Goal: Register for event/course

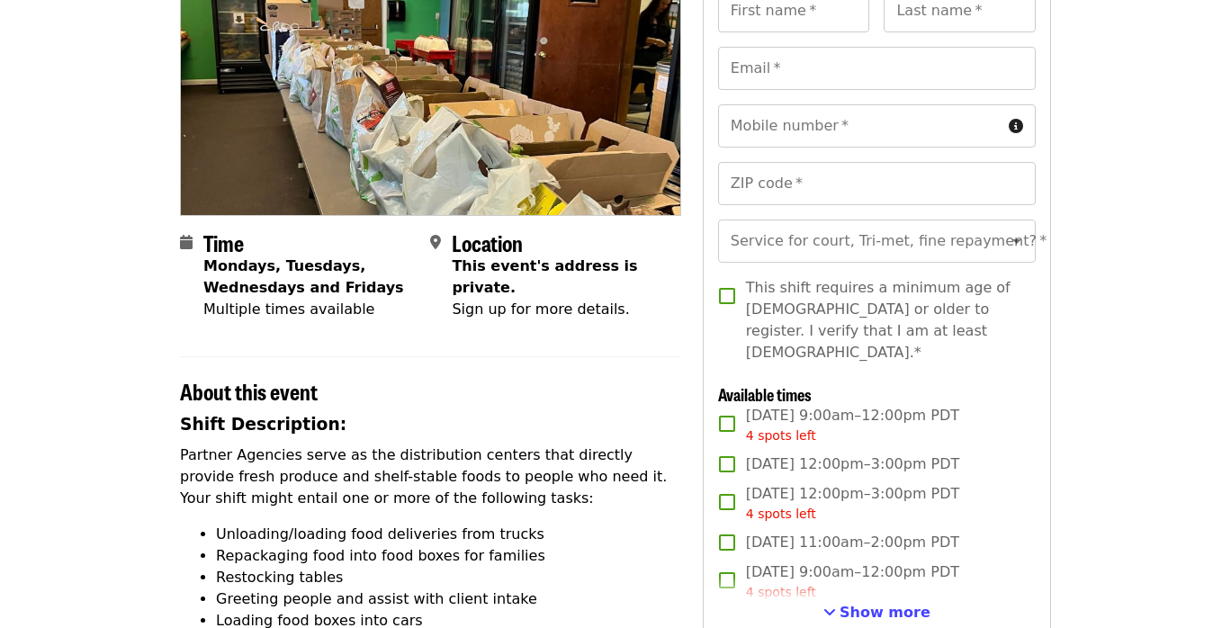
scroll to position [79, 0]
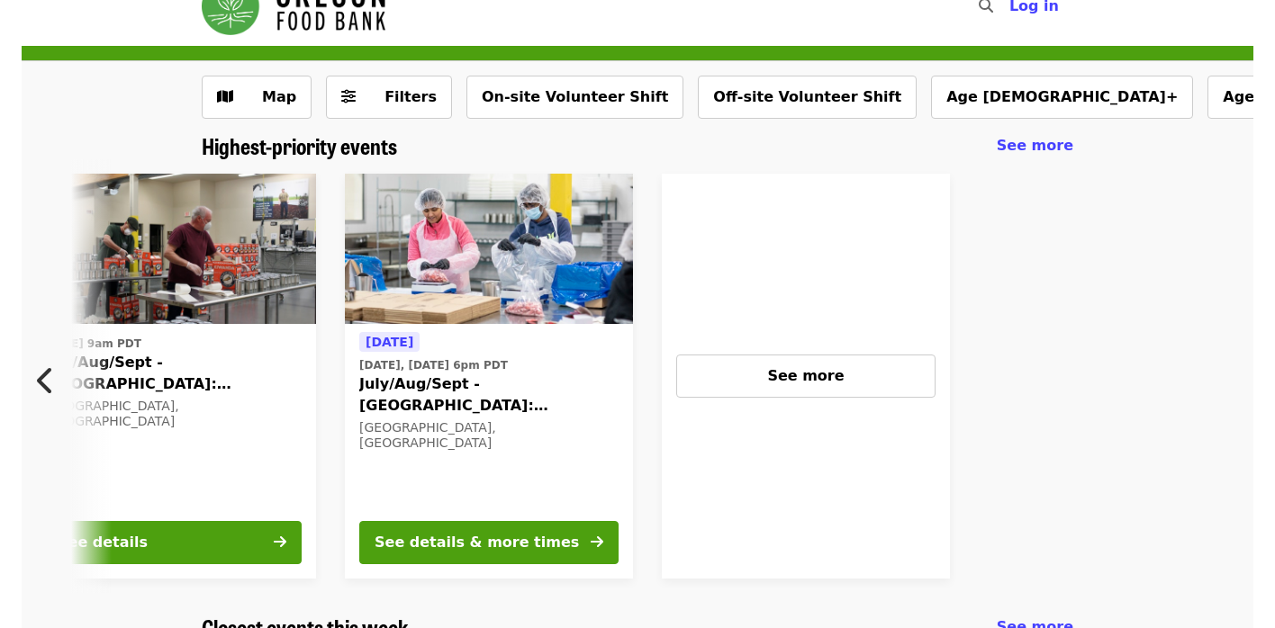
scroll to position [34, 0]
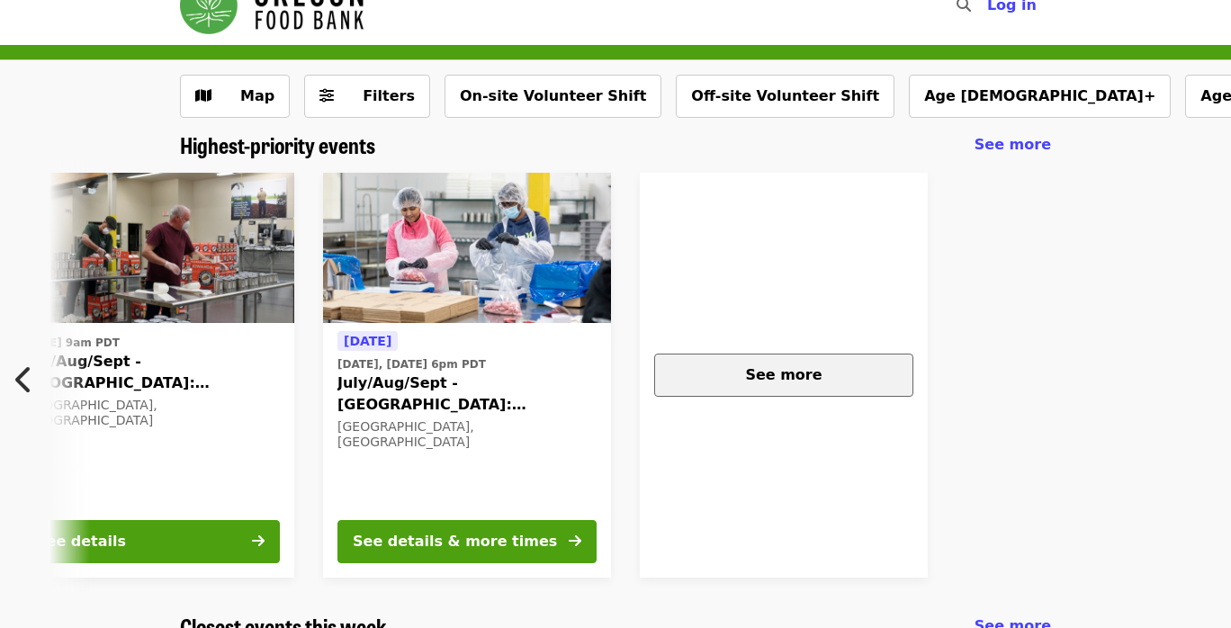
click at [750, 395] on button "See more" at bounding box center [783, 375] width 259 height 43
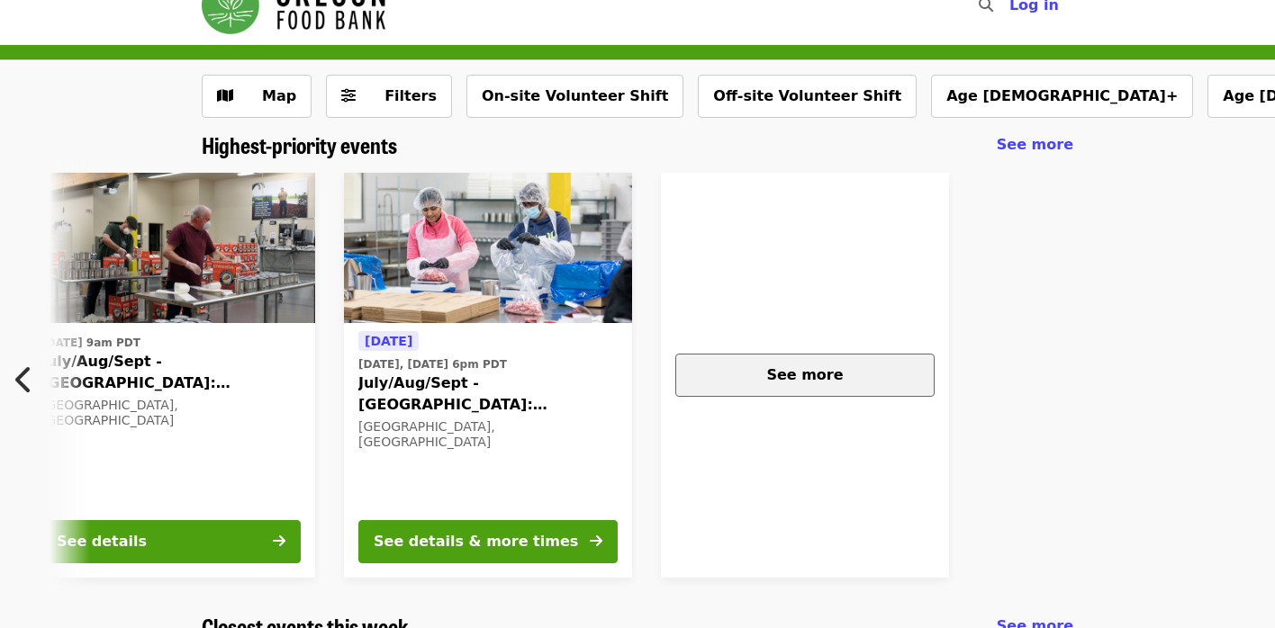
scroll to position [0, 1432]
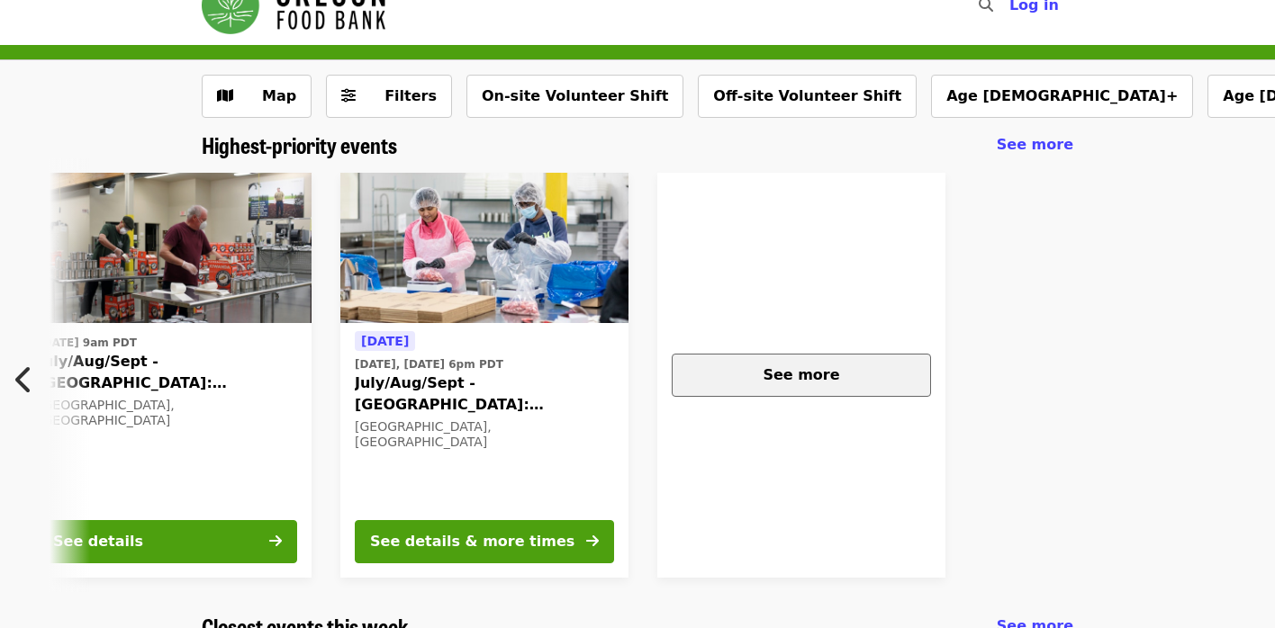
click at [726, 378] on div "See more" at bounding box center [801, 376] width 229 height 22
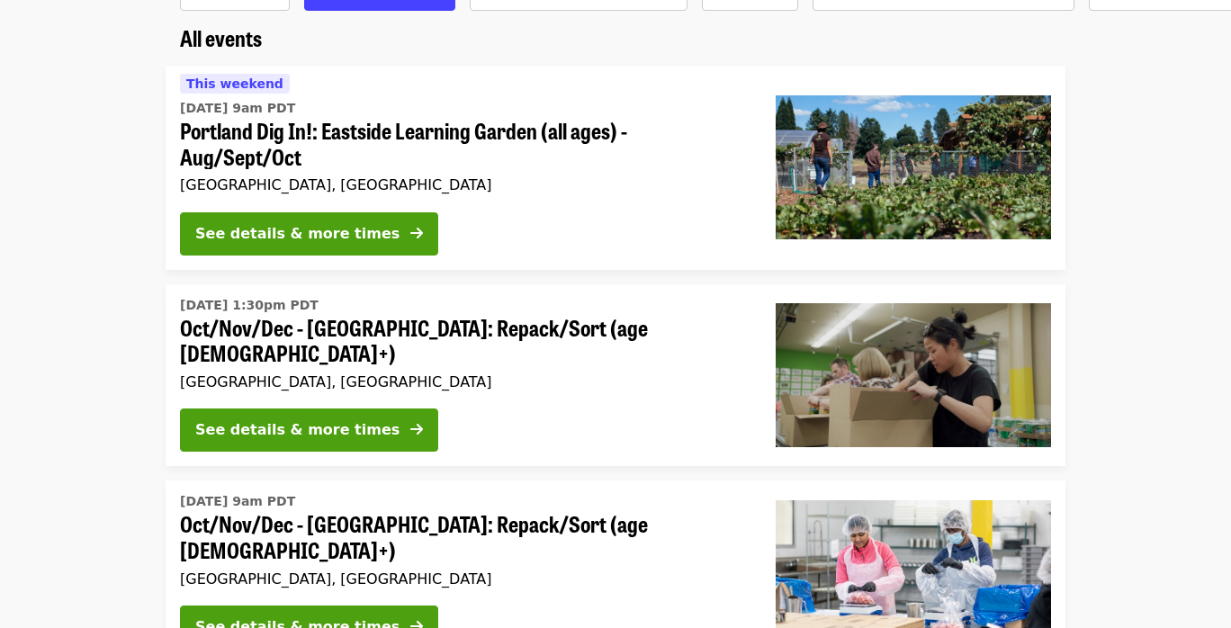
scroll to position [145, 0]
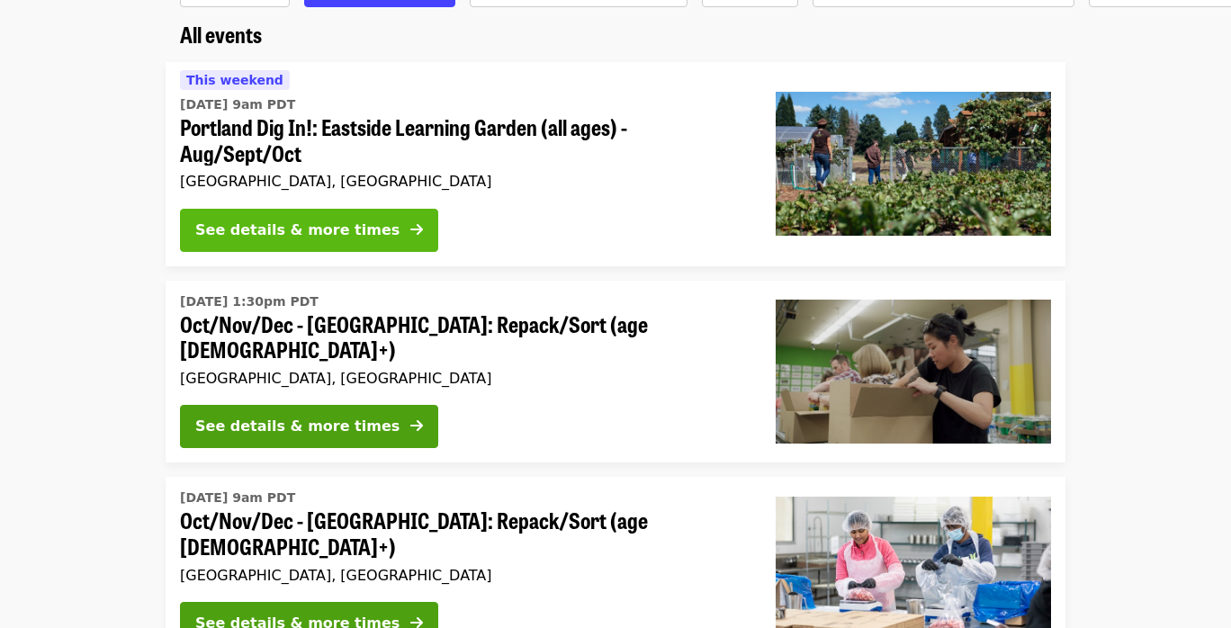
click at [344, 220] on div "See details & more times" at bounding box center [297, 231] width 204 height 22
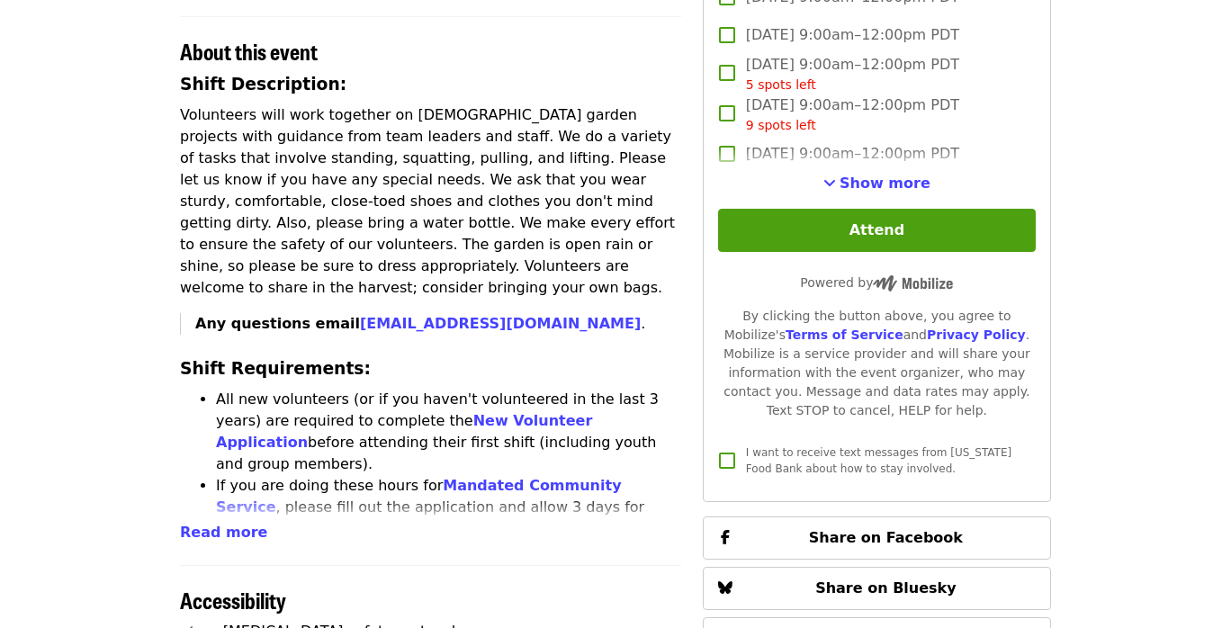
scroll to position [600, 0]
click at [885, 192] on span "Show more" at bounding box center [885, 183] width 91 height 17
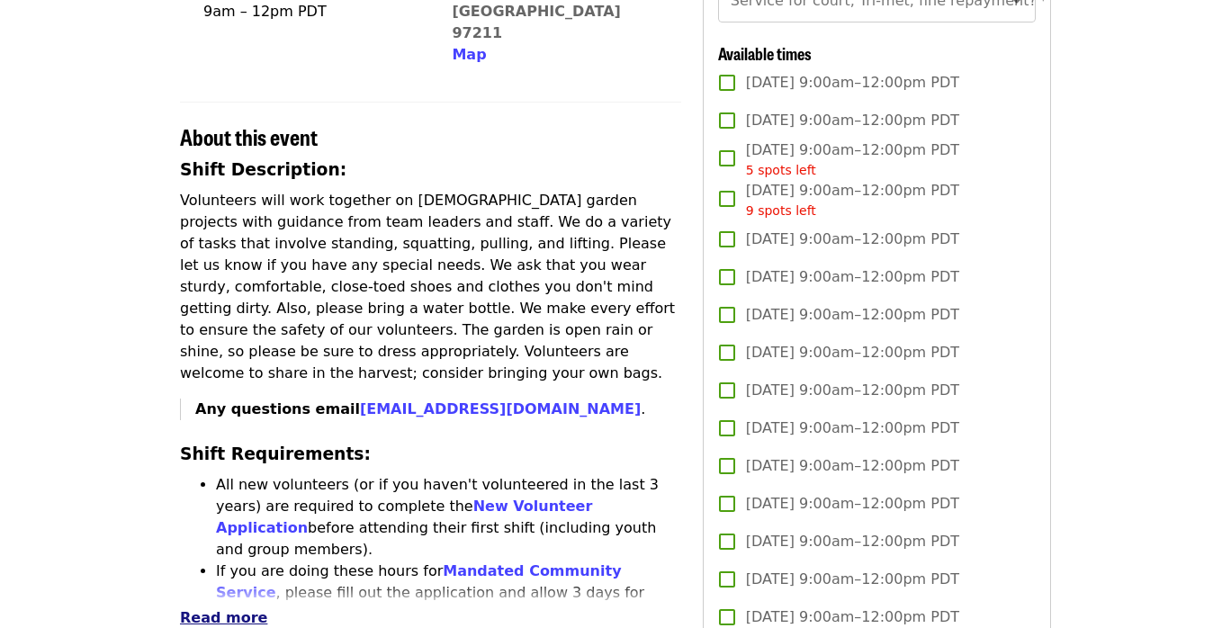
scroll to position [515, 0]
click at [232, 609] on span "Read more" at bounding box center [223, 617] width 87 height 17
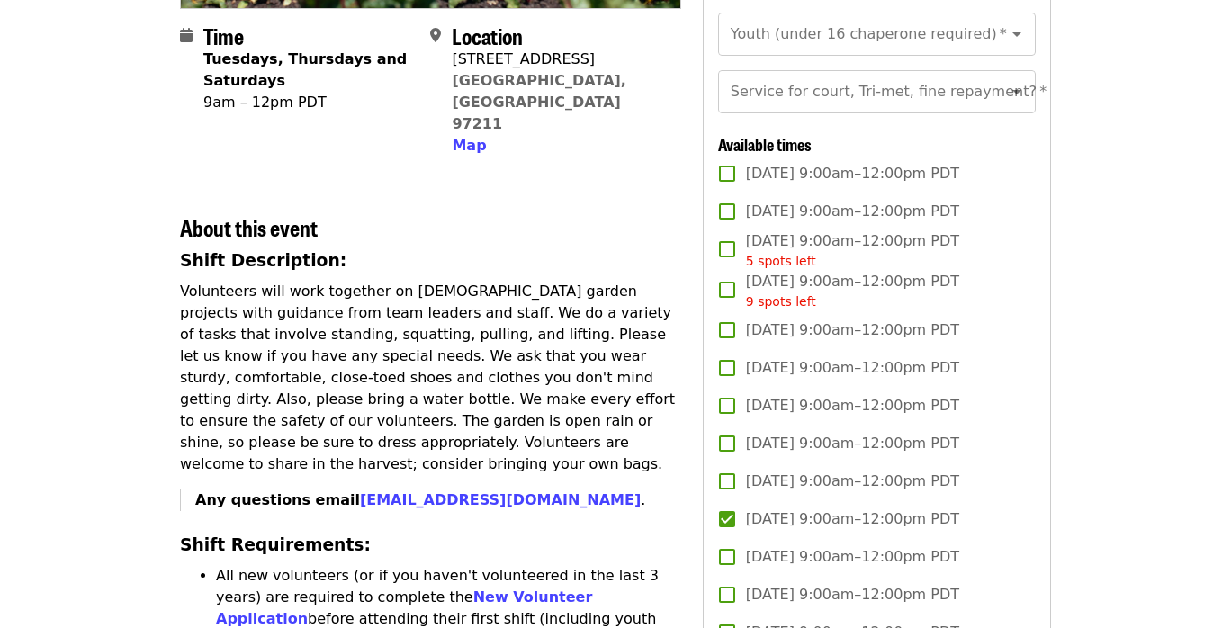
scroll to position [518, 0]
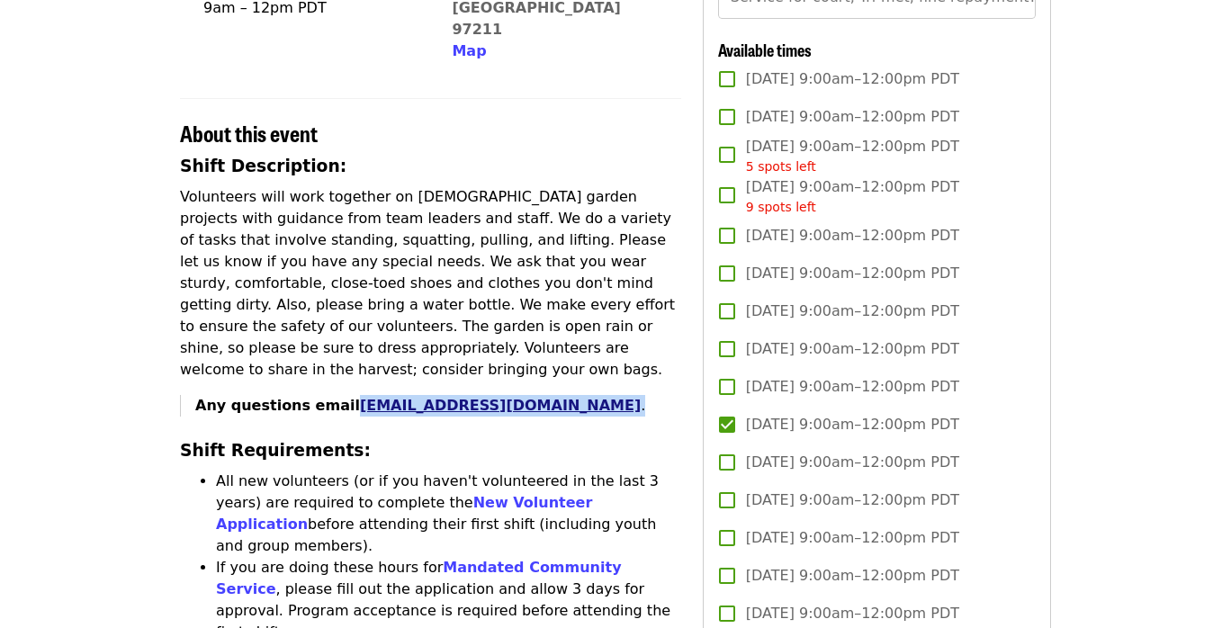
drag, startPoint x: 584, startPoint y: 347, endPoint x: 341, endPoint y: 342, distance: 243.1
click at [341, 395] on p "Any questions email [EMAIL_ADDRESS][DOMAIN_NAME] ." at bounding box center [438, 406] width 486 height 22
copy p "[EMAIL_ADDRESS][DOMAIN_NAME] ."
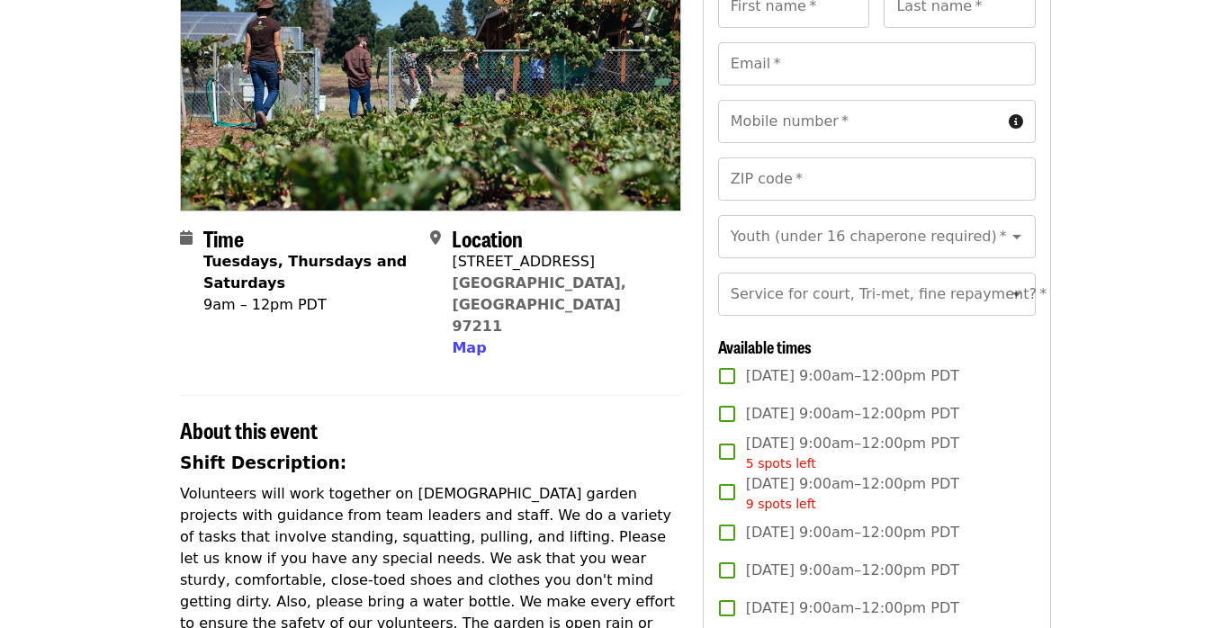
scroll to position [0, 0]
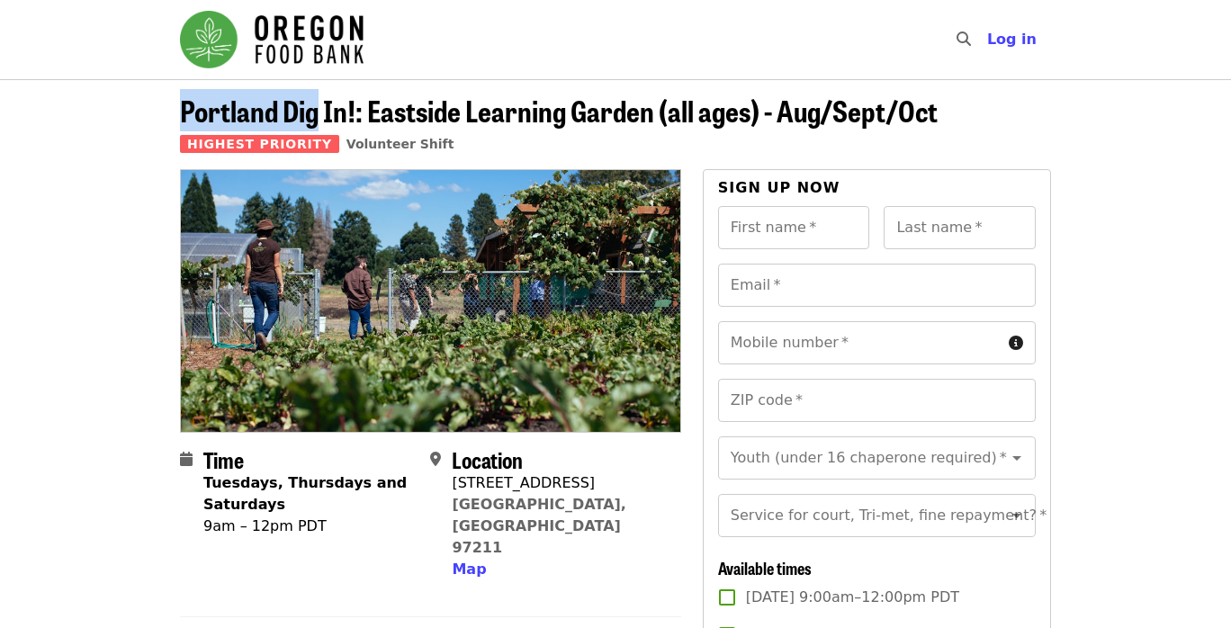
drag, startPoint x: 185, startPoint y: 116, endPoint x: 321, endPoint y: 105, distance: 137.2
click at [321, 105] on span "Portland Dig In!: Eastside Learning Garden (all ages) - Aug/Sept/Oct" at bounding box center [559, 110] width 758 height 42
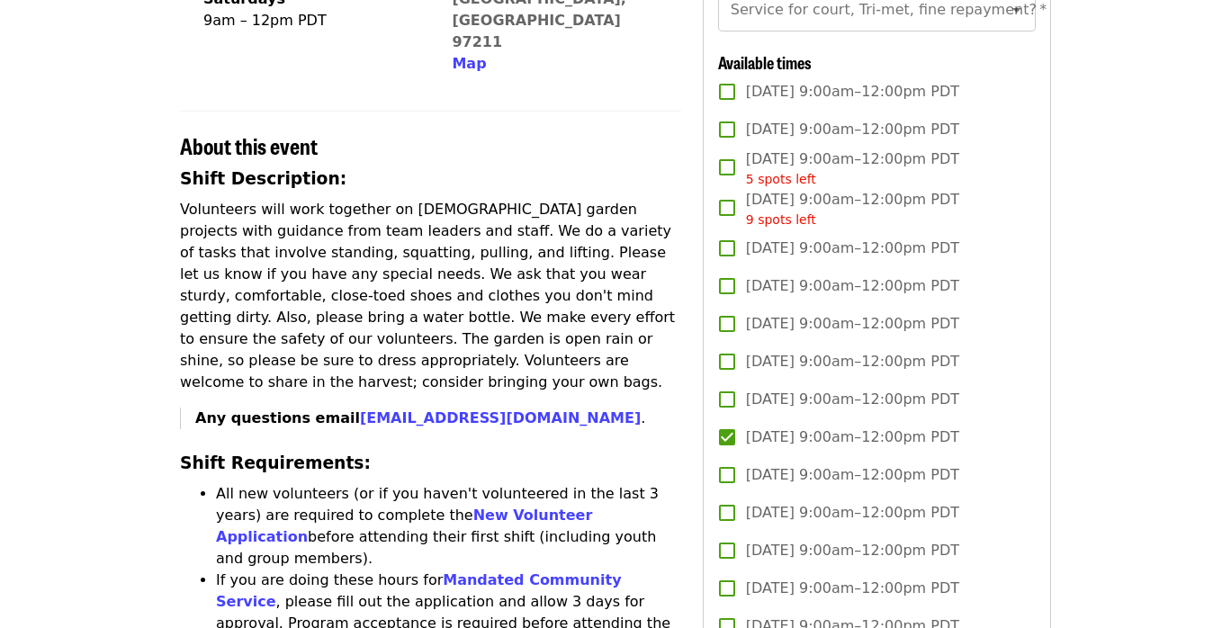
scroll to position [528, 0]
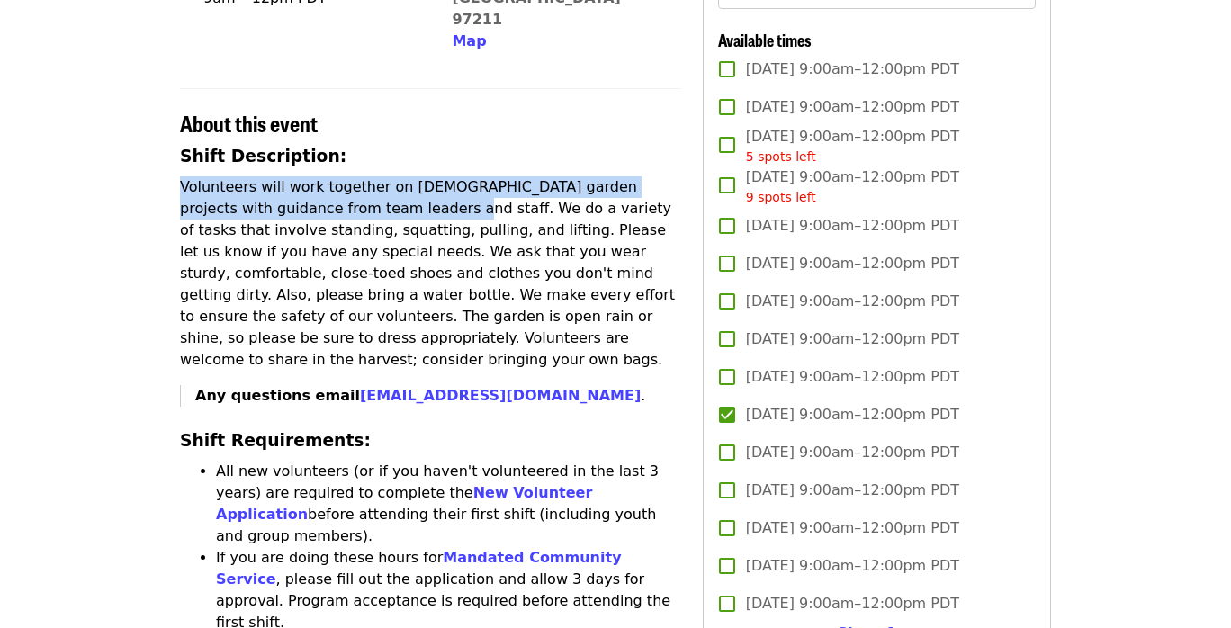
drag, startPoint x: 184, startPoint y: 146, endPoint x: 366, endPoint y: 175, distance: 185.0
click at [366, 176] on p "Volunteers will work together on [DEMOGRAPHIC_DATA] garden projects with guidan…" at bounding box center [430, 273] width 501 height 194
copy p "Volunteers will work together on [DEMOGRAPHIC_DATA] garden projects with guidan…"
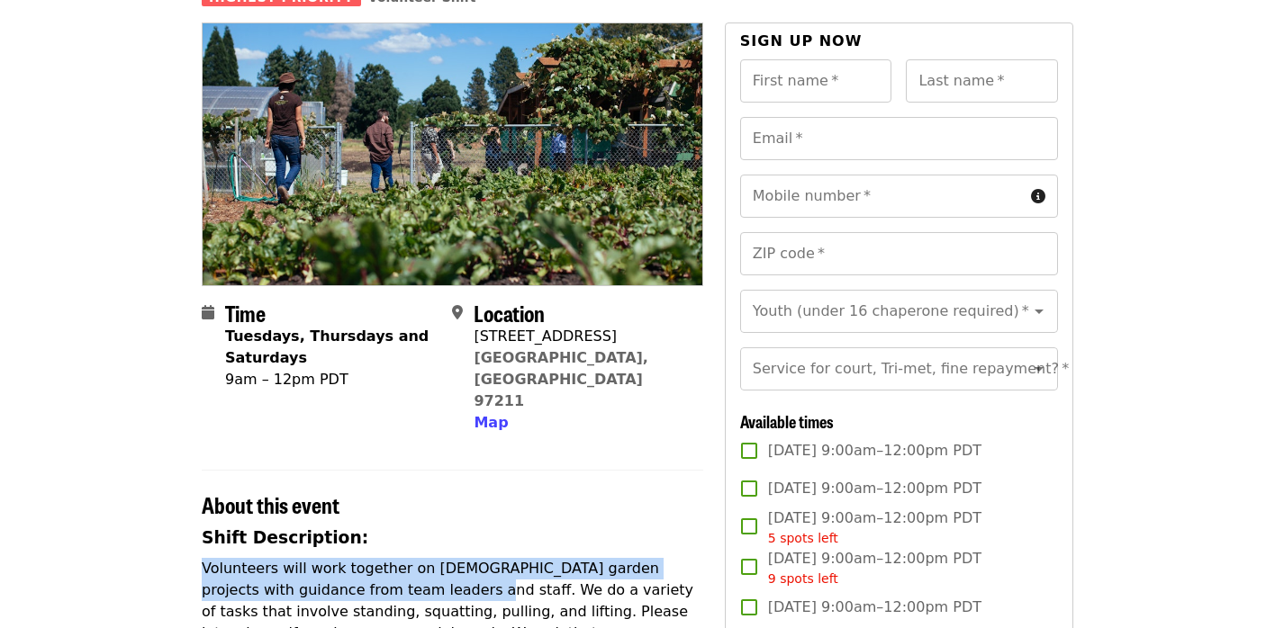
scroll to position [0, 0]
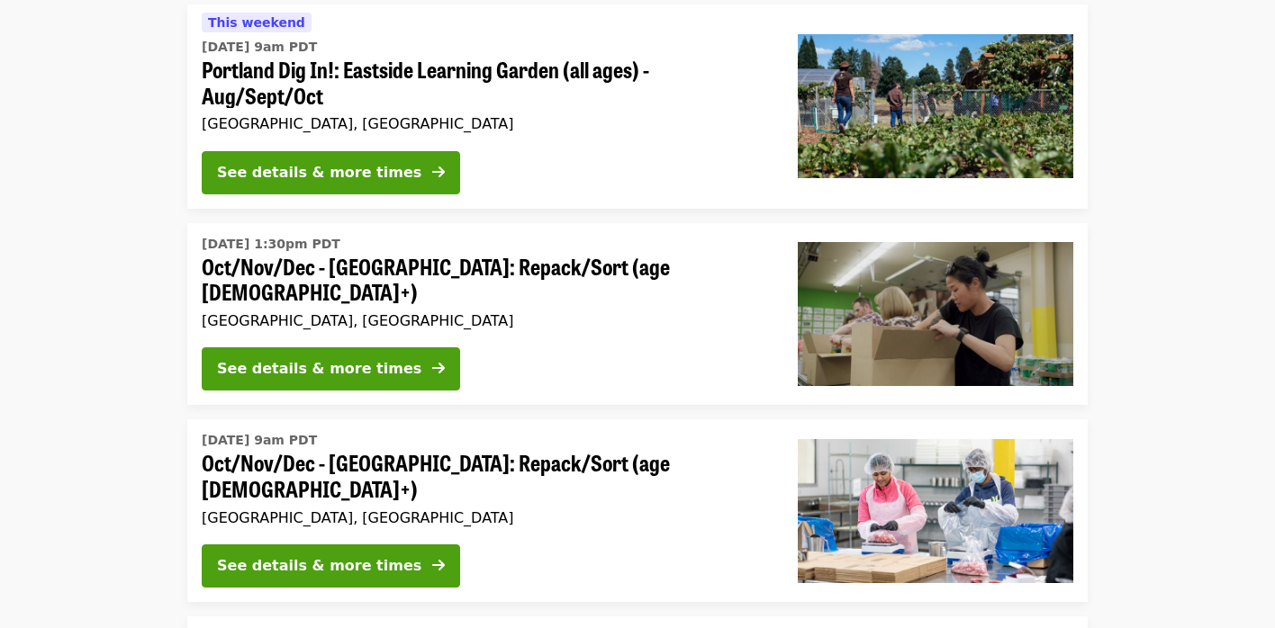
scroll to position [201, 0]
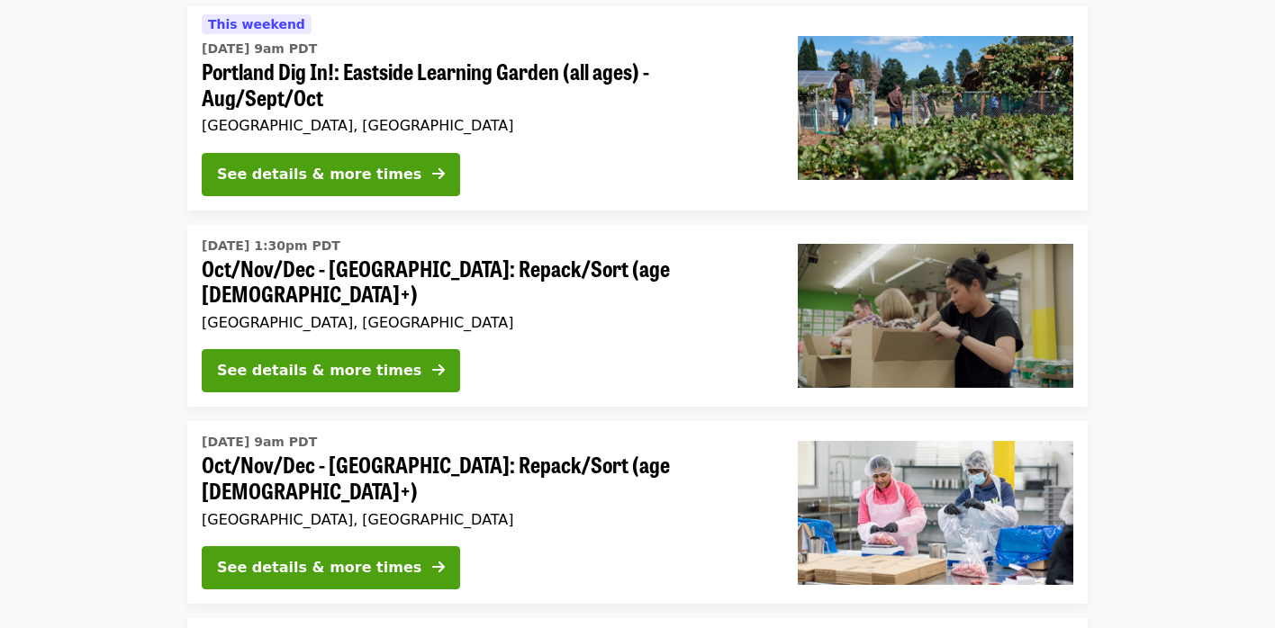
click at [284, 360] on div "See details & more times" at bounding box center [319, 371] width 204 height 22
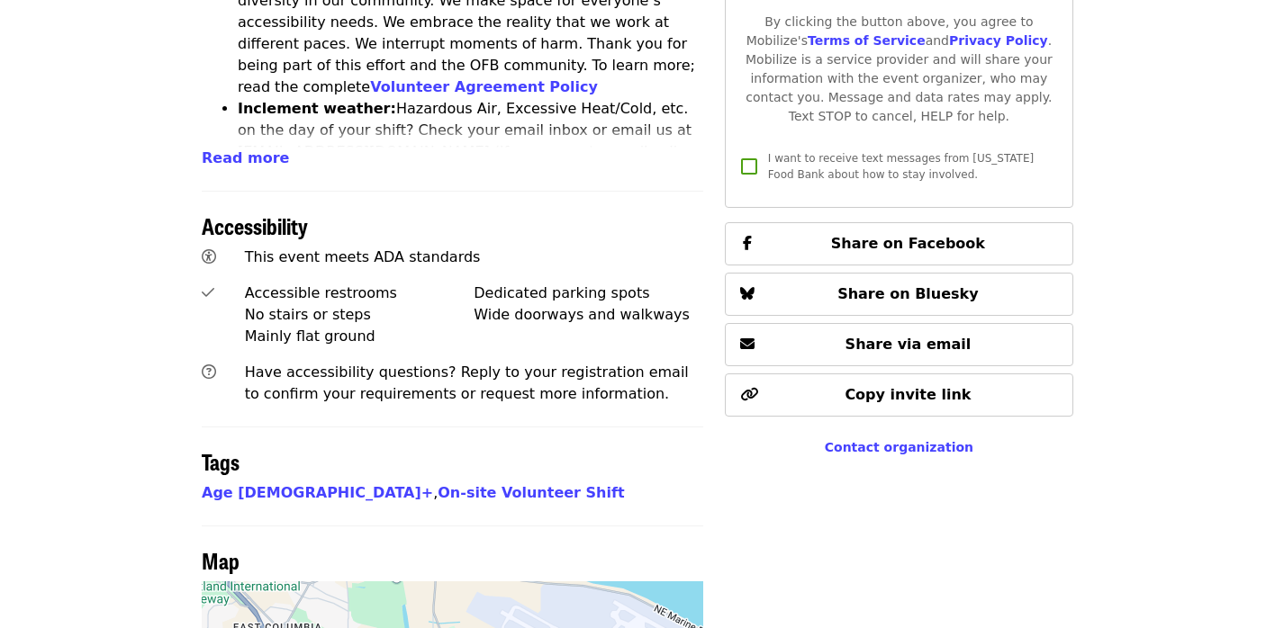
scroll to position [1064, 0]
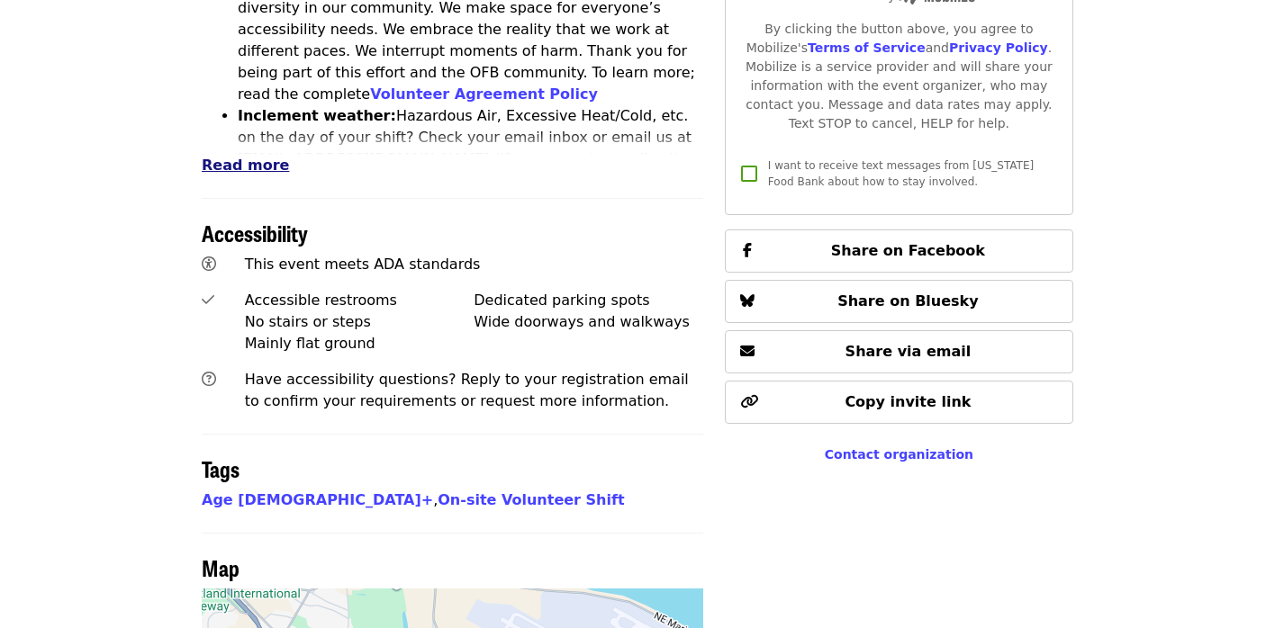
click at [262, 157] on span "Read more" at bounding box center [245, 165] width 87 height 17
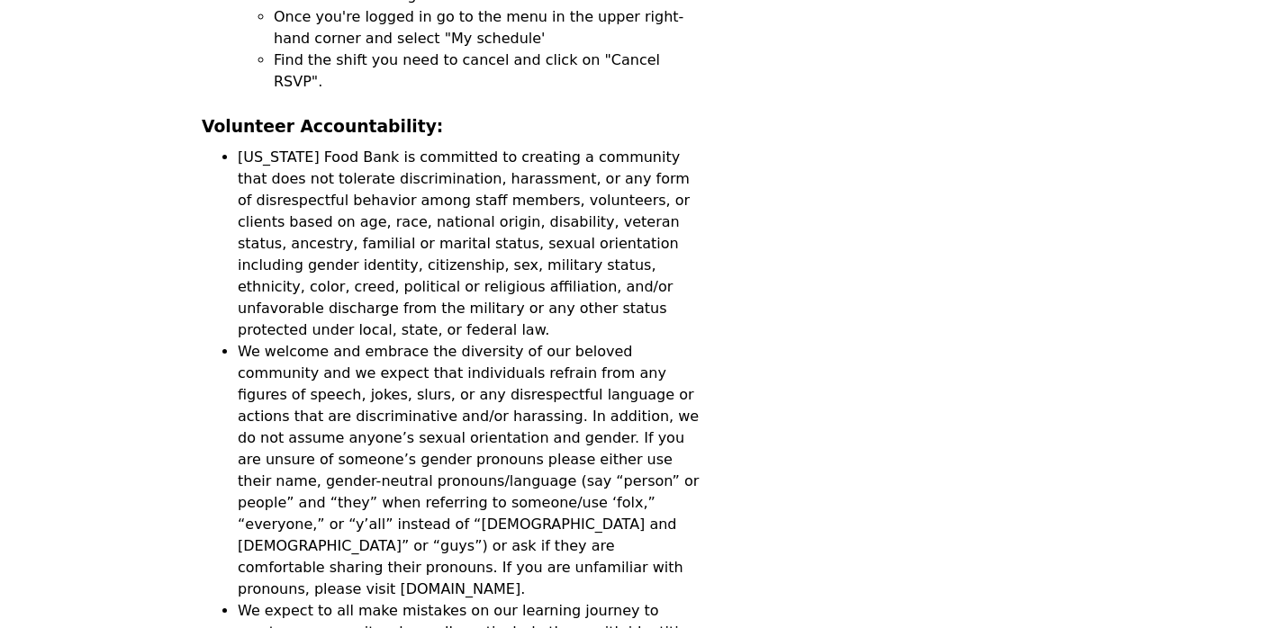
scroll to position [812, 0]
